Goal: Task Accomplishment & Management: Use online tool/utility

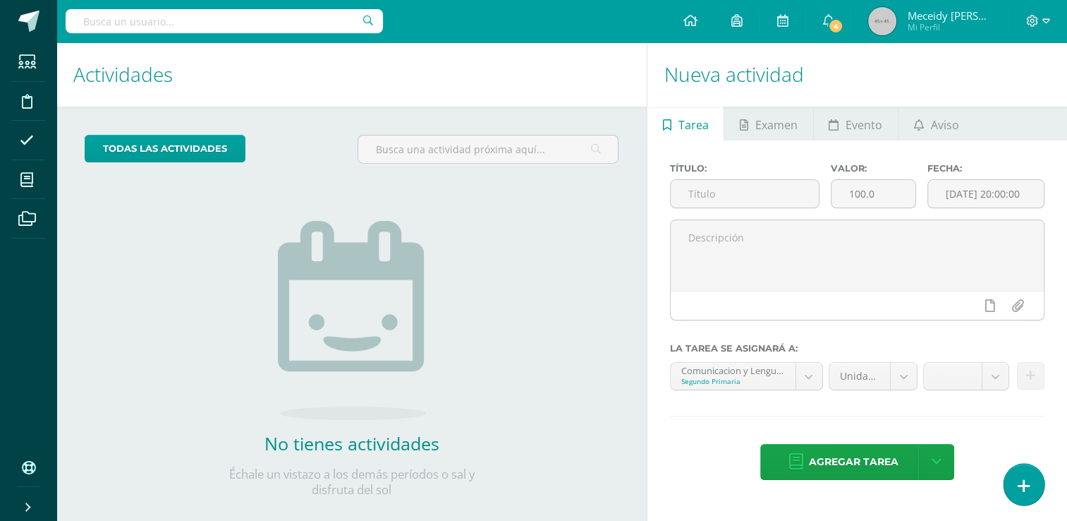
click at [1030, 478] on link at bounding box center [1024, 483] width 40 height 41
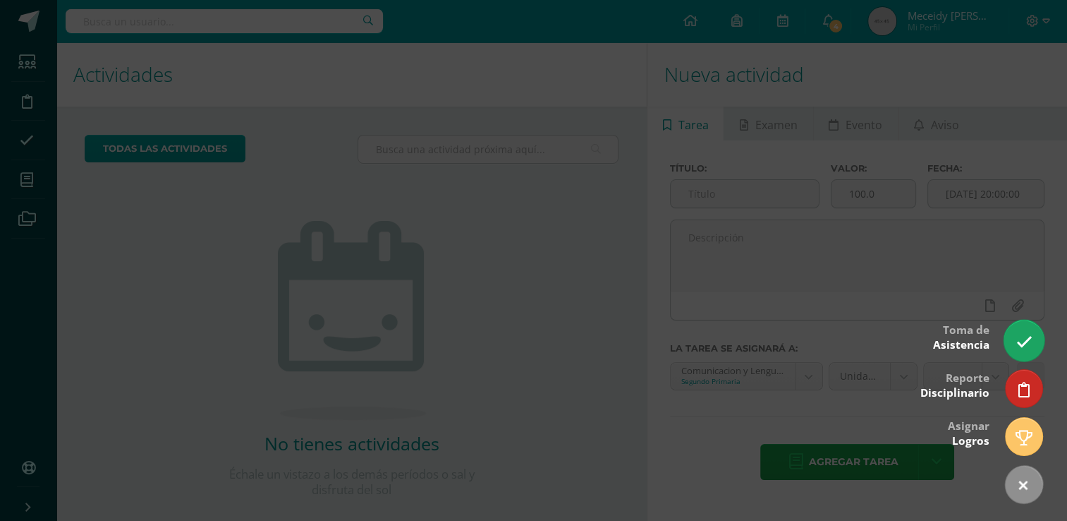
click at [1022, 346] on icon at bounding box center [1024, 342] width 16 height 16
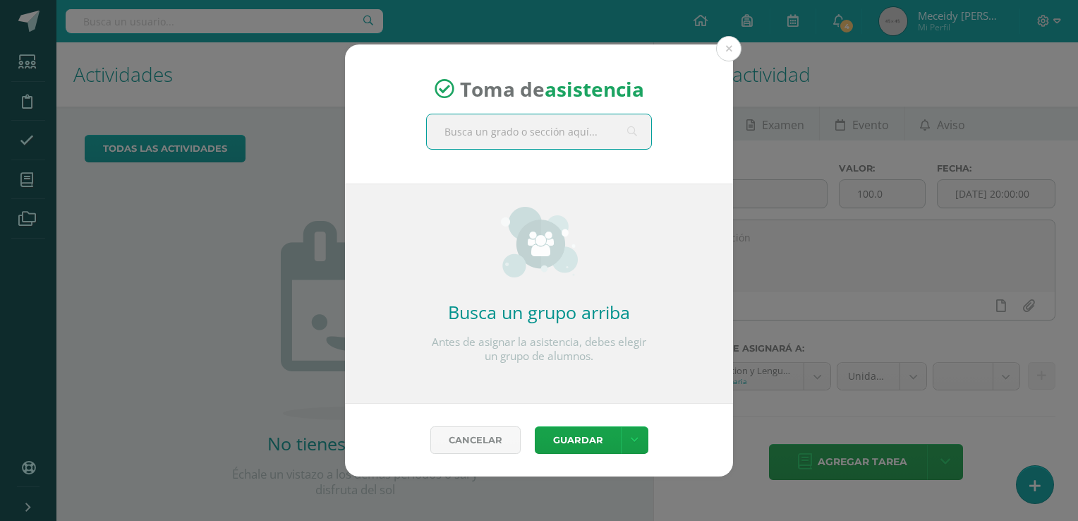
click at [546, 140] on input "text" at bounding box center [539, 131] width 224 height 35
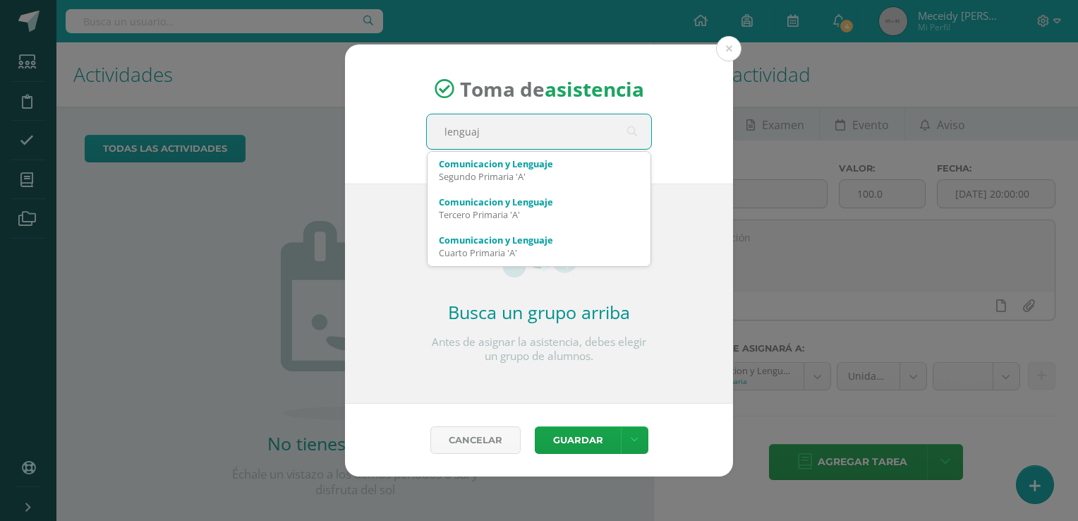
type input "lenguaje"
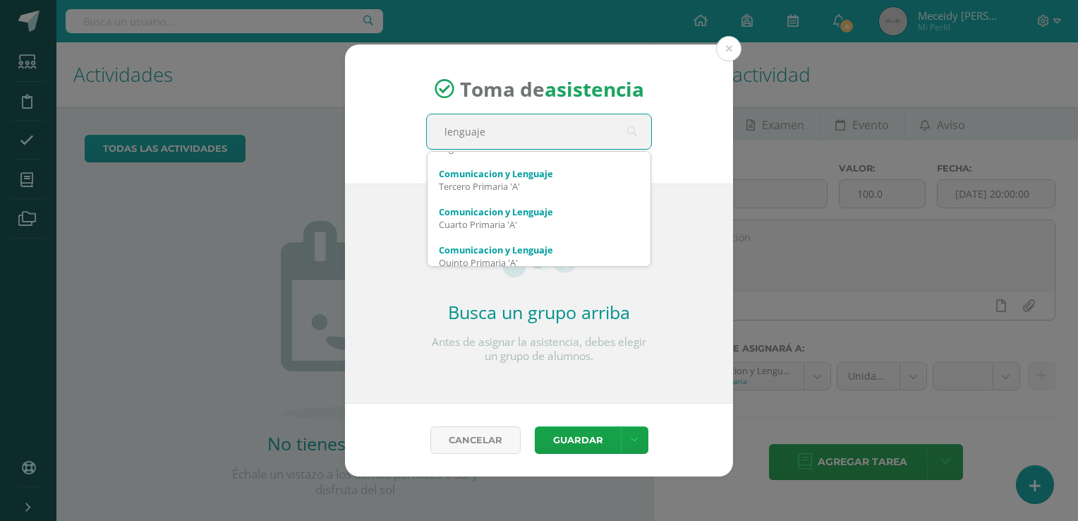
scroll to position [56, 0]
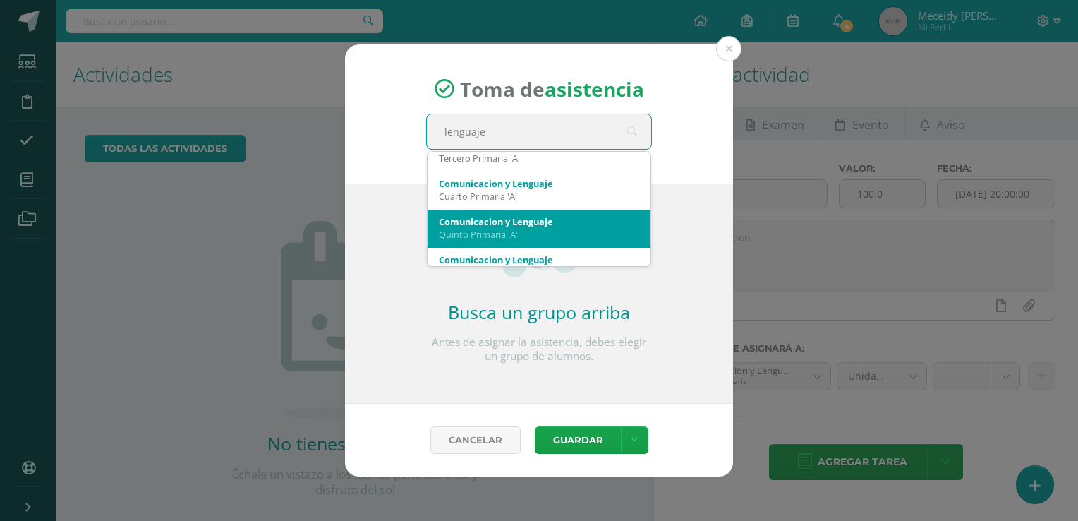
click at [495, 236] on div "Quinto Primaria 'A'" at bounding box center [539, 234] width 200 height 13
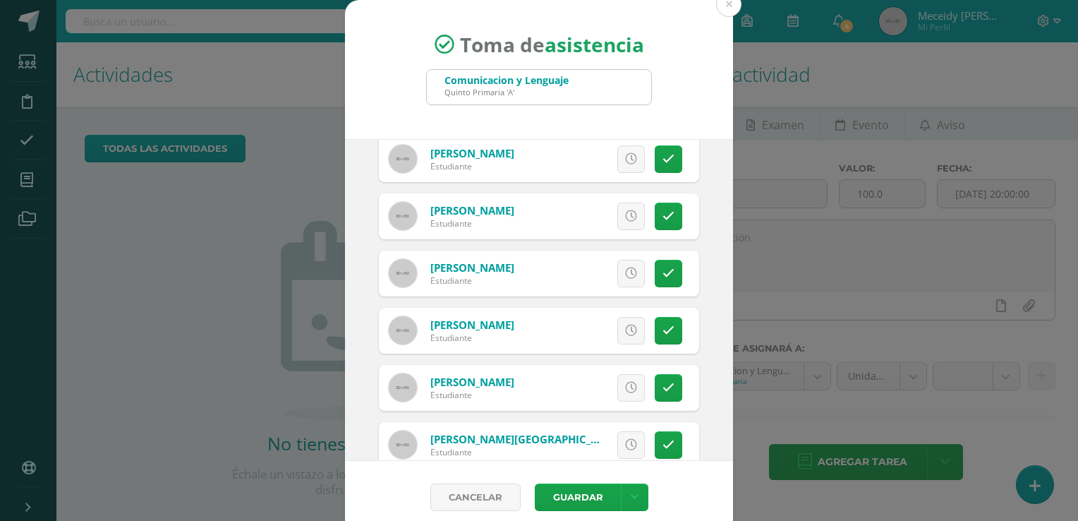
scroll to position [423, 0]
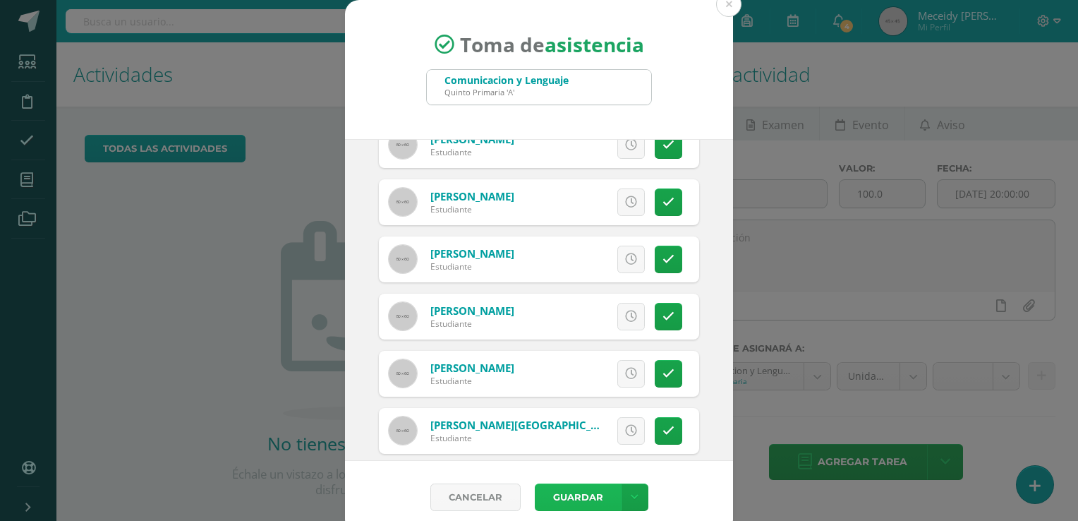
click at [552, 487] on button "Guardar" at bounding box center [578, 497] width 86 height 28
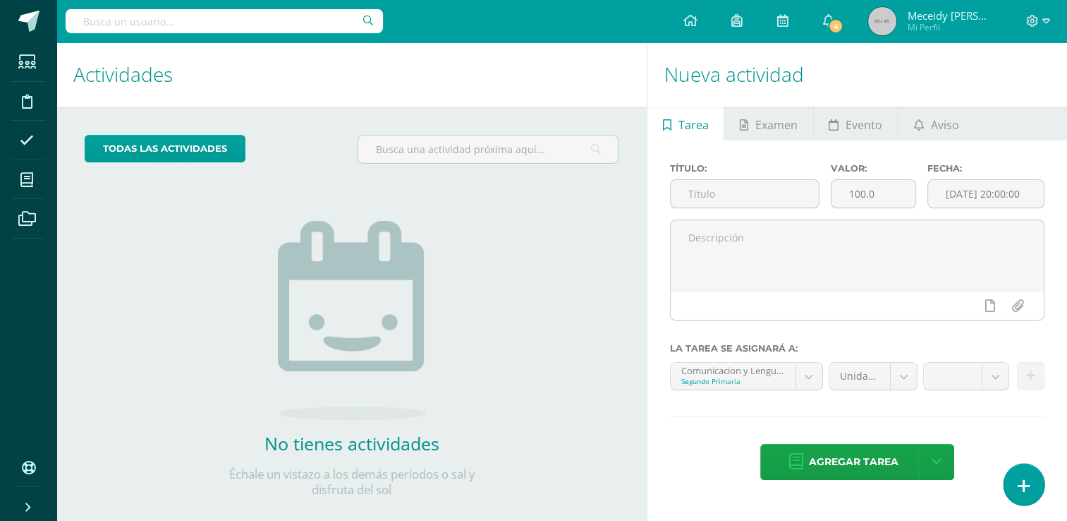
click at [1026, 486] on icon at bounding box center [1024, 486] width 13 height 16
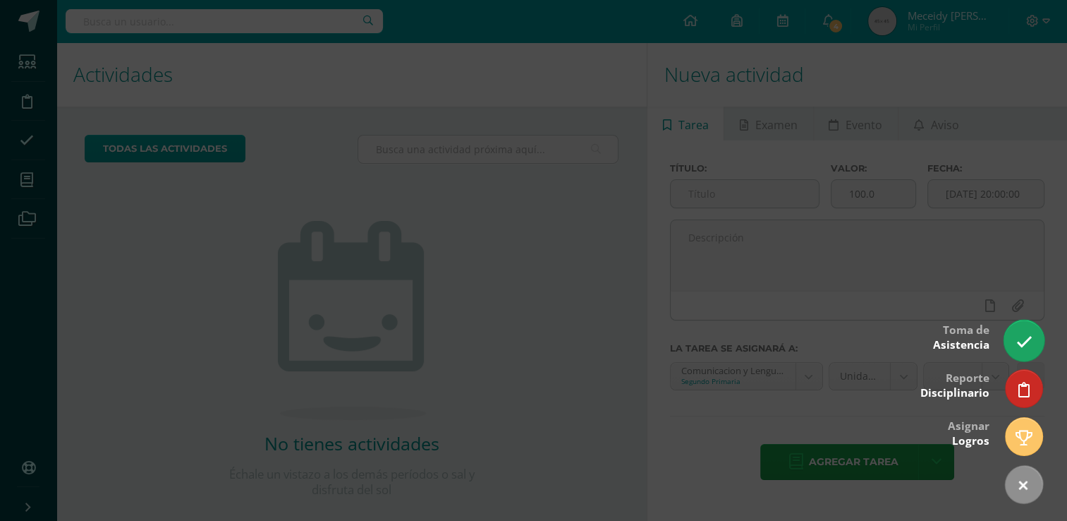
click at [1022, 343] on icon at bounding box center [1024, 342] width 16 height 16
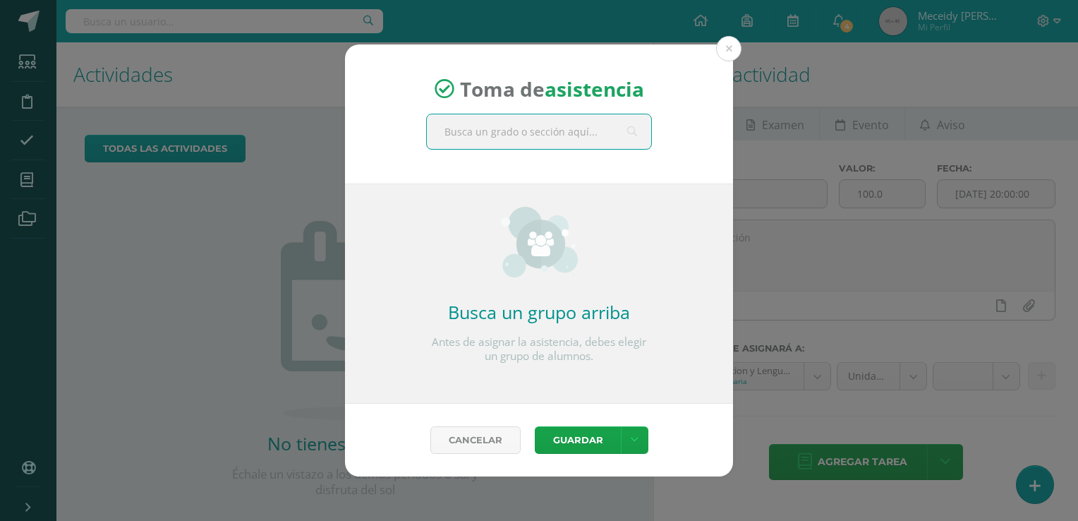
click at [528, 132] on input "text" at bounding box center [539, 131] width 224 height 35
type input "quinto"
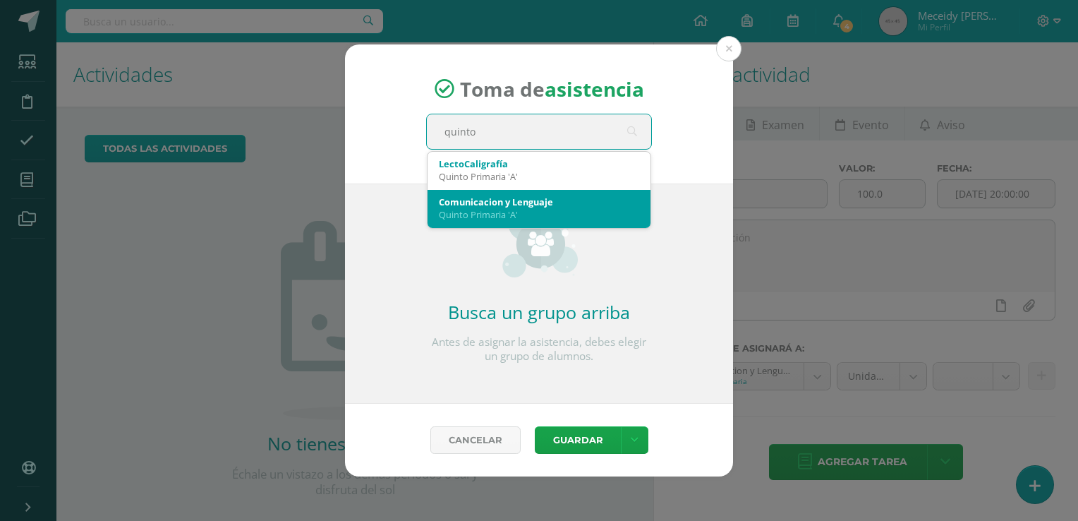
click at [500, 213] on div "Quinto Primaria 'A'" at bounding box center [539, 214] width 200 height 13
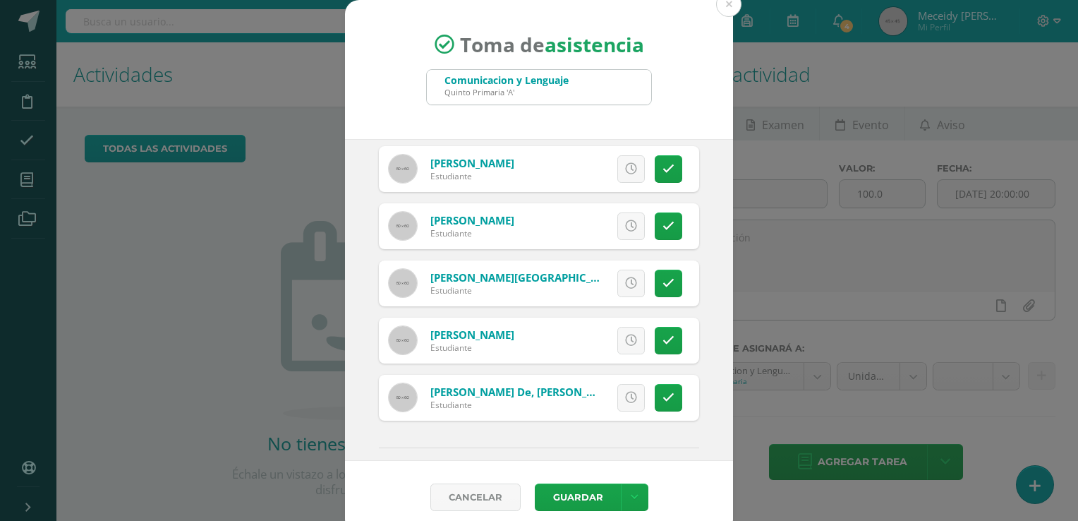
scroll to position [696, 0]
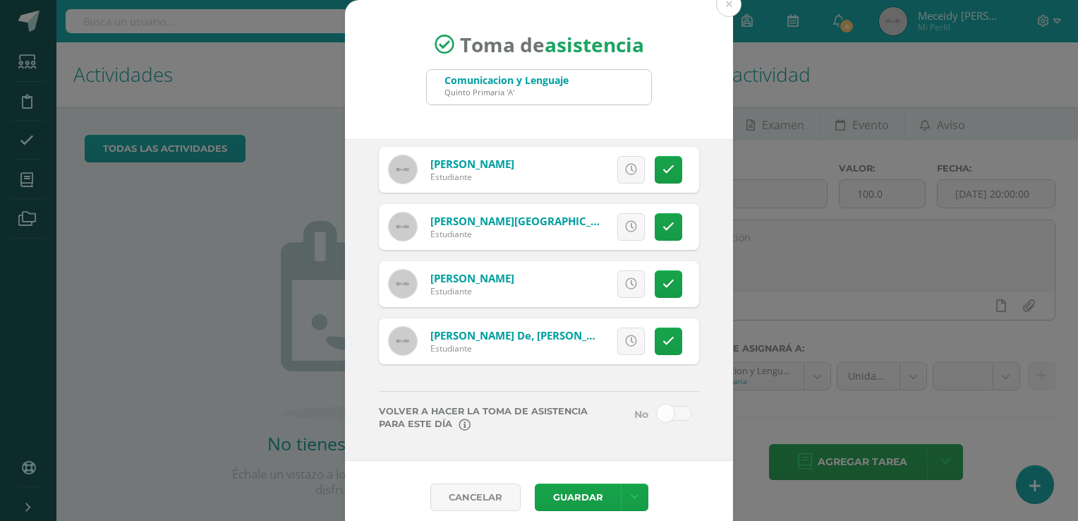
click at [657, 416] on span at bounding box center [674, 413] width 35 height 15
click at [0, 0] on input "checkbox" at bounding box center [0, 0] width 0 height 0
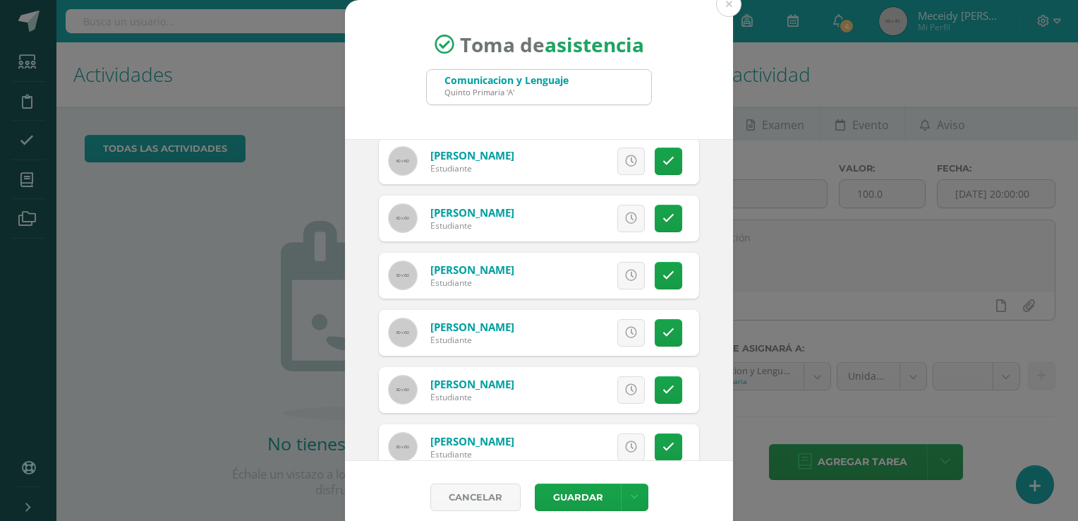
scroll to position [414, 0]
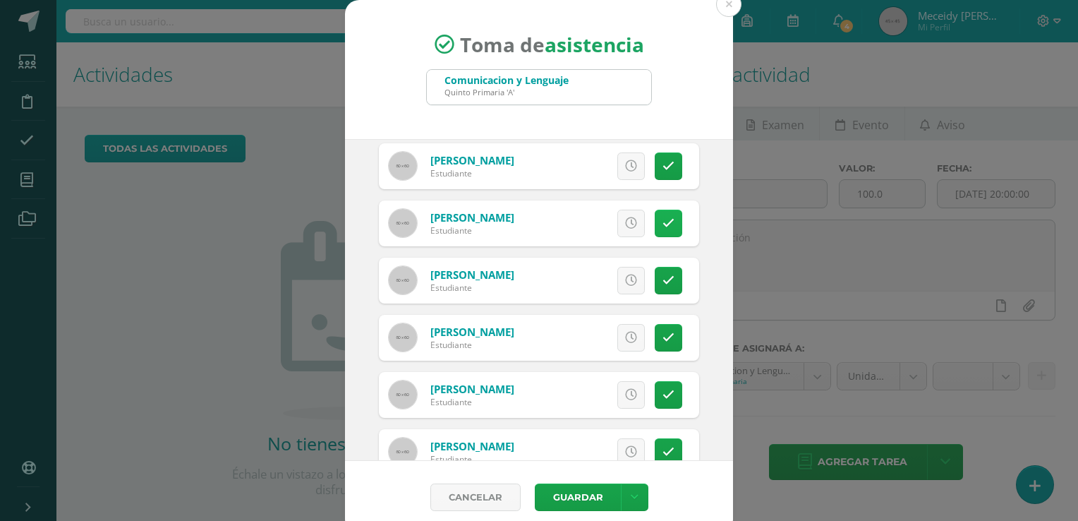
click at [660, 215] on link at bounding box center [669, 224] width 28 height 28
click at [578, 498] on button "Guardar" at bounding box center [578, 497] width 86 height 28
